Goal: Information Seeking & Learning: Learn about a topic

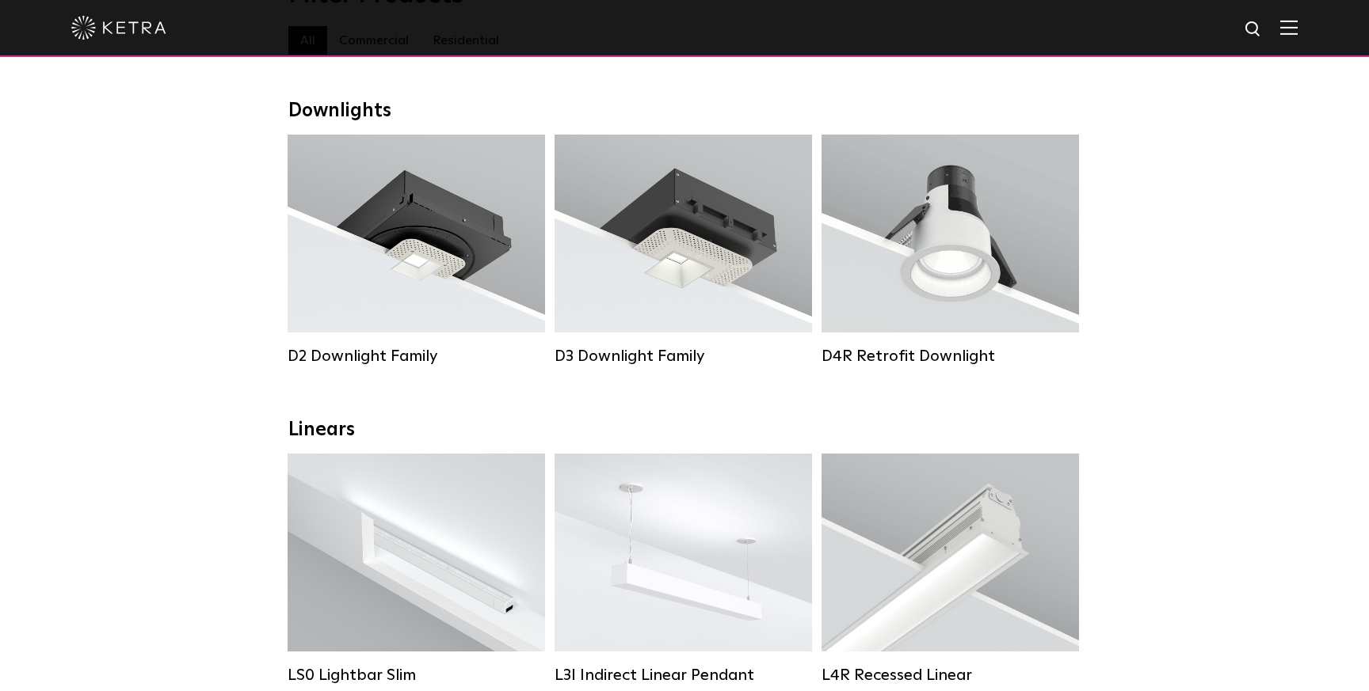
scroll to position [231, 0]
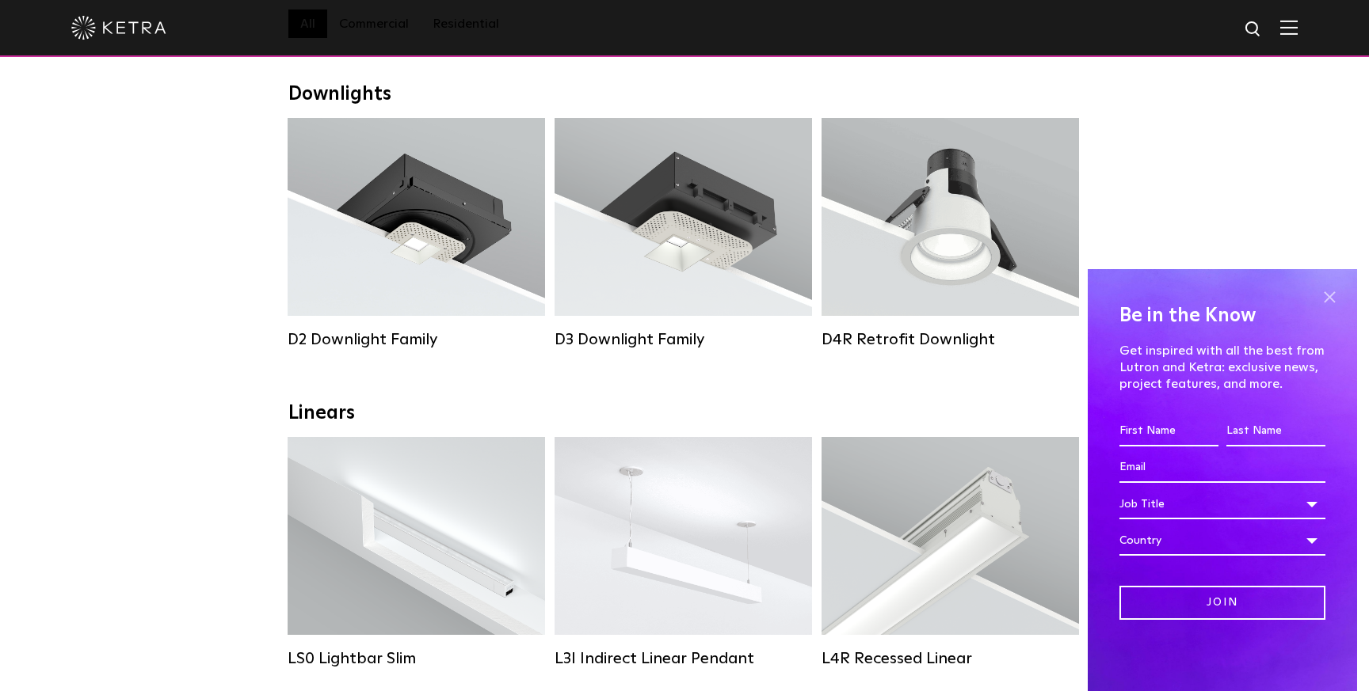
click at [1327, 291] on span at bounding box center [1329, 297] width 24 height 24
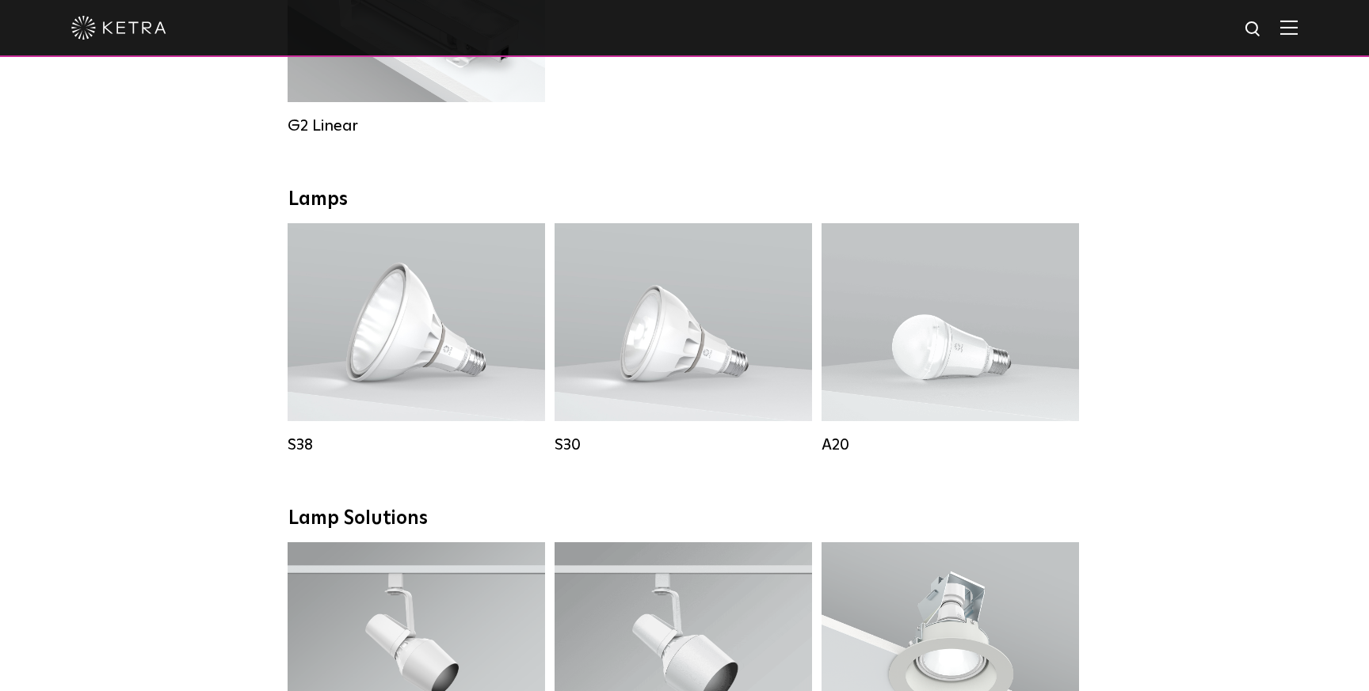
scroll to position [999, 0]
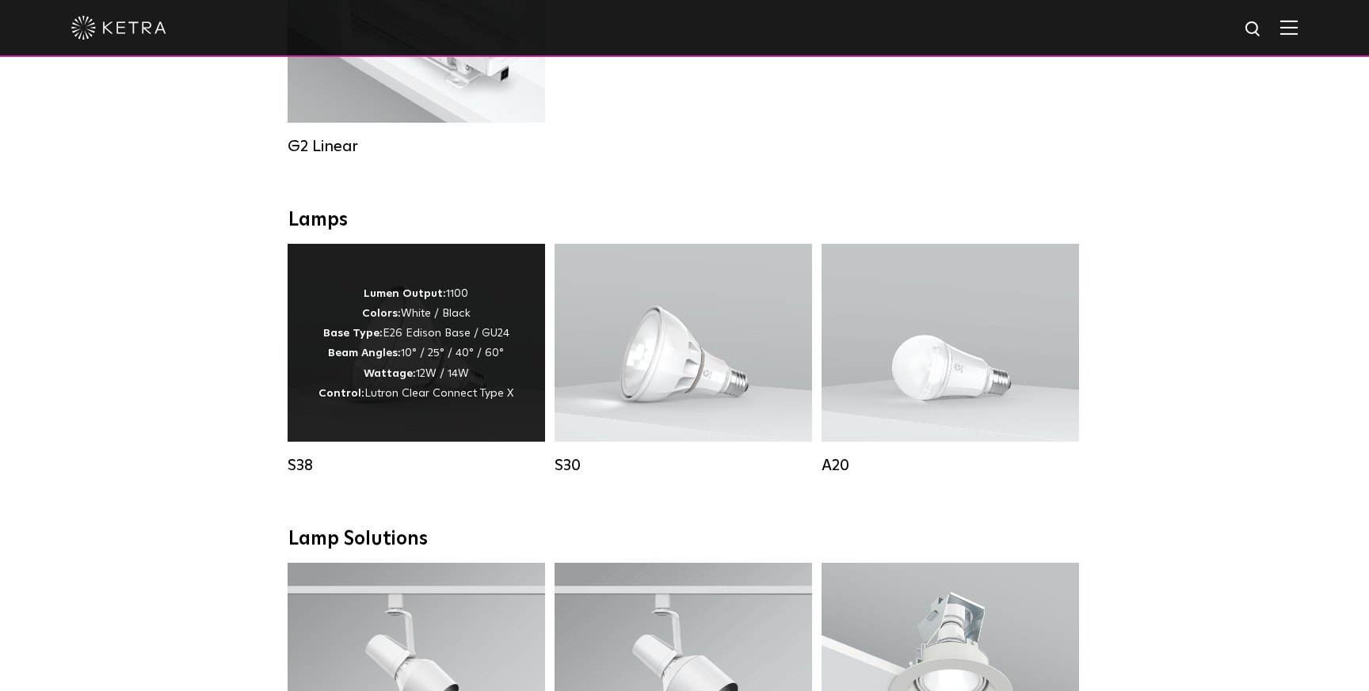
click at [413, 352] on p "Lumen Output: 1100 Colors: White / Black Base Type: E26 Edison Base / GU24 Beam…" at bounding box center [415, 344] width 195 height 120
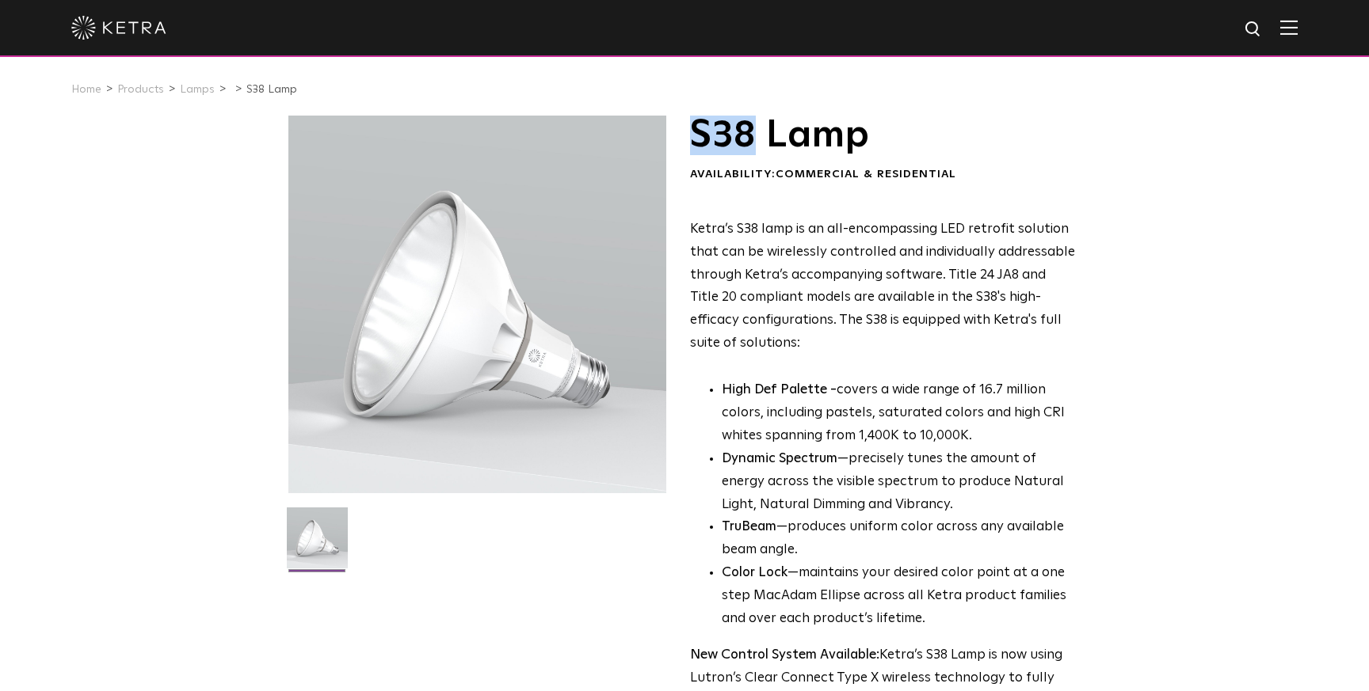
drag, startPoint x: 691, startPoint y: 133, endPoint x: 759, endPoint y: 133, distance: 67.3
click at [759, 133] on h1 "S38 Lamp" at bounding box center [883, 136] width 386 height 40
copy h1 "S38"
